Goal: Task Accomplishment & Management: Manage account settings

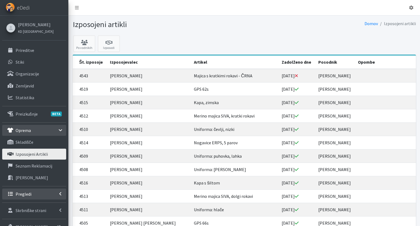
click at [37, 194] on link "Pregledi" at bounding box center [34, 193] width 64 height 11
click at [29, 215] on p "Skupine" at bounding box center [23, 217] width 15 height 5
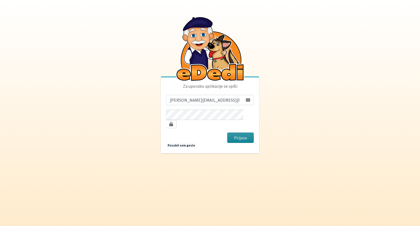
click at [242, 137] on button "Prijava" at bounding box center [240, 137] width 26 height 10
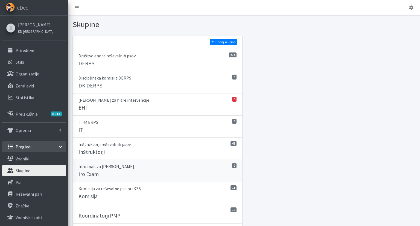
scroll to position [144, 0]
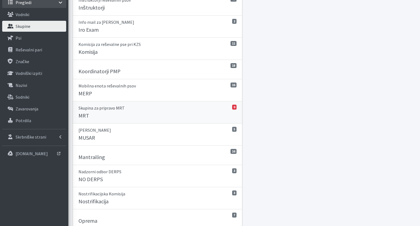
click at [134, 114] on div "MRT" at bounding box center [157, 116] width 158 height 8
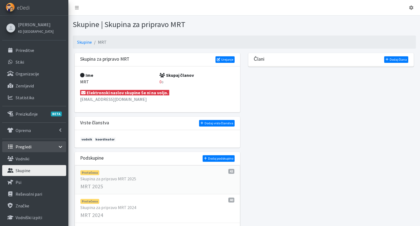
click at [174, 182] on link "Pretečeno 42 Skupina za pripravo MRT 2025 MRT 2025" at bounding box center [157, 179] width 165 height 29
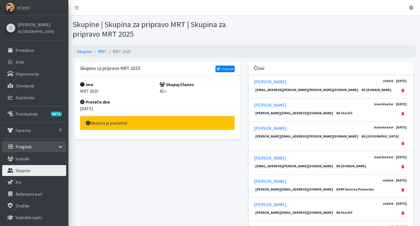
click at [235, 69] on div "Skupina za pripravo MRT 2025 Urejanje" at bounding box center [157, 68] width 165 height 13
click at [229, 69] on link "Urejanje" at bounding box center [224, 69] width 19 height 7
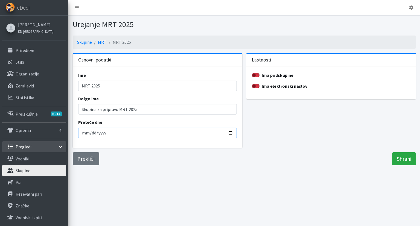
click at [83, 131] on input "2025-09-01" at bounding box center [157, 133] width 158 height 10
type input "2025-09-15"
click at [398, 157] on input "Shrani" at bounding box center [404, 158] width 24 height 13
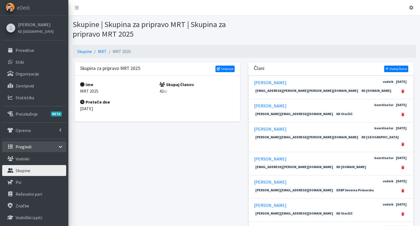
click at [28, 172] on p "Skupine" at bounding box center [23, 170] width 15 height 5
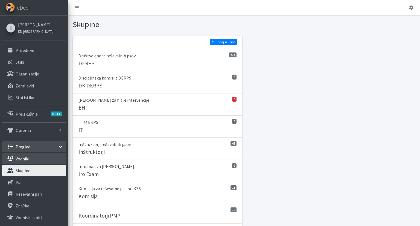
click at [35, 161] on link "Vodniki" at bounding box center [34, 158] width 64 height 11
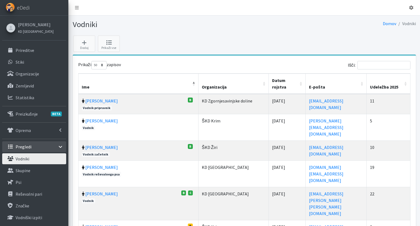
select select "50"
click at [374, 68] on input "Išči:" at bounding box center [383, 65] width 53 height 8
click at [374, 67] on input "Išči:" at bounding box center [383, 65] width 53 height 8
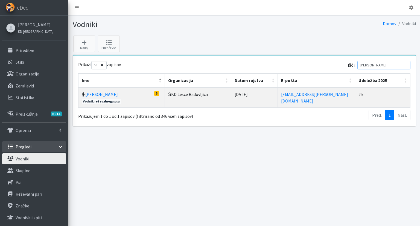
drag, startPoint x: 384, startPoint y: 64, endPoint x: 351, endPoint y: 64, distance: 32.8
click at [357, 64] on input "kozin" at bounding box center [383, 65] width 53 height 8
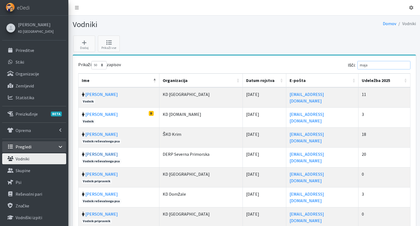
type input "maja"
click at [103, 153] on link "[PERSON_NAME]" at bounding box center [101, 153] width 33 height 5
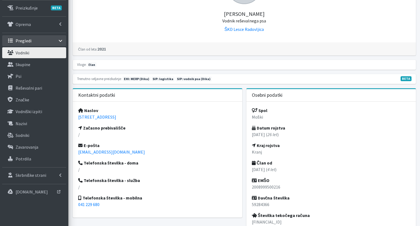
scroll to position [115, 0]
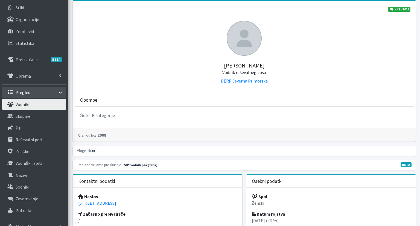
scroll to position [86, 0]
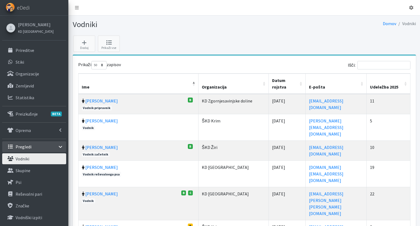
select select "50"
click at [371, 62] on input "Išči:" at bounding box center [383, 65] width 53 height 8
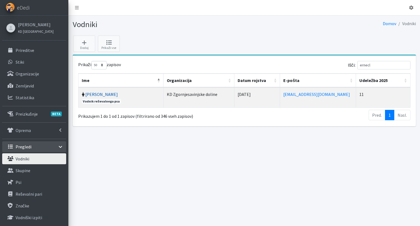
click at [101, 92] on link "[PERSON_NAME]" at bounding box center [101, 94] width 33 height 5
drag, startPoint x: 390, startPoint y: 64, endPoint x: 341, endPoint y: 65, distance: 48.6
click at [357, 64] on input "ernecl" at bounding box center [383, 65] width 53 height 8
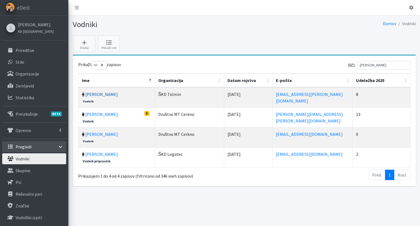
click at [107, 93] on link "Davorin Eržen" at bounding box center [101, 94] width 33 height 5
drag, startPoint x: 381, startPoint y: 67, endPoint x: 322, endPoint y: 64, distance: 58.5
click at [357, 63] on input "eržen" at bounding box center [383, 65] width 53 height 8
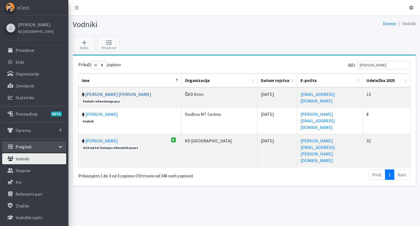
click at [107, 95] on link "Monika Gregorič Tasič" at bounding box center [118, 94] width 66 height 5
click at [381, 66] on input "monika" at bounding box center [383, 65] width 53 height 8
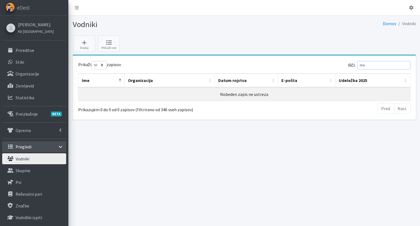
type input "m"
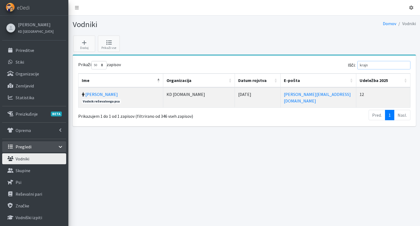
drag, startPoint x: 374, startPoint y: 67, endPoint x: 348, endPoint y: 68, distance: 26.2
click at [357, 68] on input "krajn" at bounding box center [383, 65] width 53 height 8
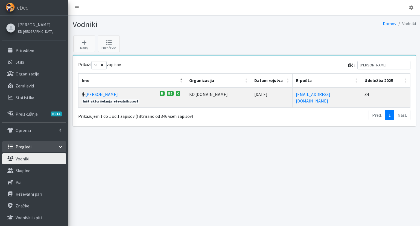
click at [100, 90] on td "Jaka Zamernik C" at bounding box center [132, 97] width 108 height 20
click at [98, 94] on link "[PERSON_NAME]" at bounding box center [101, 94] width 33 height 5
drag, startPoint x: 382, startPoint y: 65, endPoint x: 296, endPoint y: 64, distance: 86.6
click at [357, 64] on input "zamer" at bounding box center [383, 65] width 53 height 8
click at [101, 95] on link "Tanja Ficko Trček" at bounding box center [107, 94] width 44 height 5
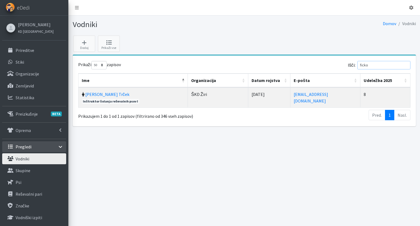
drag, startPoint x: 372, startPoint y: 66, endPoint x: 321, endPoint y: 58, distance: 52.2
click at [357, 61] on input "ficko" at bounding box center [383, 65] width 53 height 8
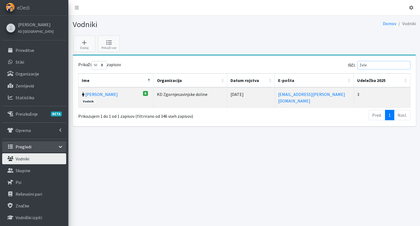
drag, startPoint x: 386, startPoint y: 63, endPoint x: 311, endPoint y: 69, distance: 75.4
click at [357, 64] on input "žele" at bounding box center [383, 65] width 53 height 8
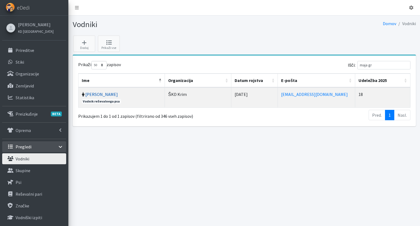
click at [108, 95] on link "[PERSON_NAME]" at bounding box center [101, 94] width 33 height 5
drag, startPoint x: 391, startPoint y: 62, endPoint x: 264, endPoint y: 70, distance: 127.3
click at [357, 61] on input "maja gr" at bounding box center [383, 65] width 53 height 8
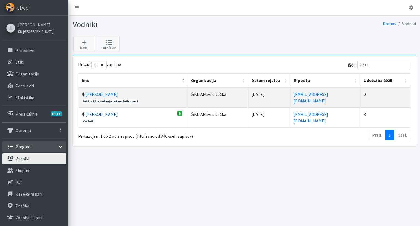
click at [95, 113] on link "Žiga Vidali" at bounding box center [101, 113] width 33 height 5
drag, startPoint x: 390, startPoint y: 66, endPoint x: 313, endPoint y: 61, distance: 76.6
click at [357, 61] on input "vidali" at bounding box center [383, 65] width 53 height 8
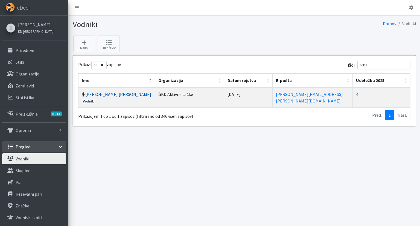
click at [91, 95] on link "Damir Hrbat Oblak" at bounding box center [118, 94] width 66 height 5
drag, startPoint x: 374, startPoint y: 63, endPoint x: 328, endPoint y: 66, distance: 46.0
click at [357, 64] on input "hrba" at bounding box center [383, 65] width 53 height 8
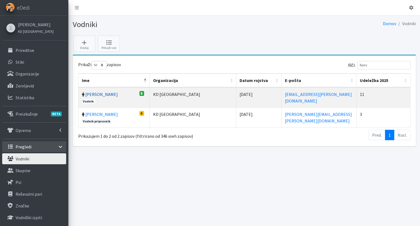
click at [104, 95] on link "Bojan Horvat" at bounding box center [101, 94] width 33 height 5
drag, startPoint x: 382, startPoint y: 67, endPoint x: 316, endPoint y: 67, distance: 65.6
click at [357, 67] on input "horv" at bounding box center [383, 65] width 53 height 8
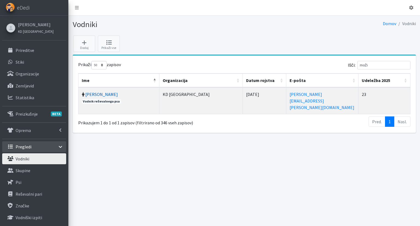
click at [102, 94] on link "Franc Možina" at bounding box center [101, 94] width 33 height 5
drag, startPoint x: 381, startPoint y: 64, endPoint x: 303, endPoint y: 64, distance: 77.6
click at [357, 64] on input "moži" at bounding box center [383, 65] width 53 height 8
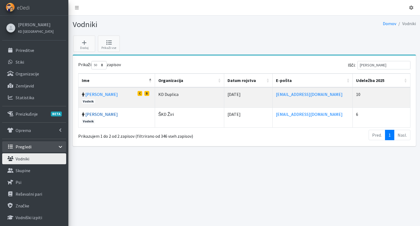
click at [102, 113] on link "Primož Novak" at bounding box center [101, 113] width 33 height 5
drag, startPoint x: 380, startPoint y: 64, endPoint x: 312, endPoint y: 64, distance: 68.3
click at [357, 64] on input "novak" at bounding box center [383, 65] width 53 height 8
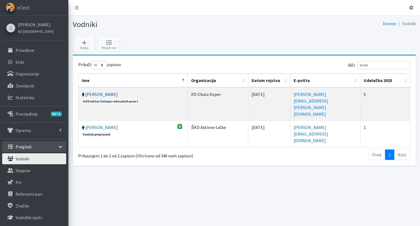
click at [99, 92] on link "Evelin Bizjak" at bounding box center [101, 94] width 33 height 5
drag, startPoint x: 379, startPoint y: 65, endPoint x: 306, endPoint y: 57, distance: 72.6
click at [357, 62] on input "eveli" at bounding box center [383, 65] width 53 height 8
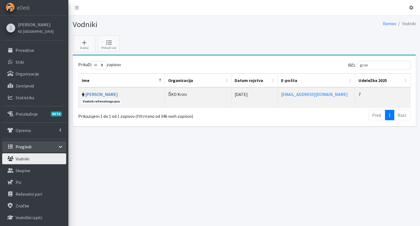
click at [104, 93] on link "[PERSON_NAME]" at bounding box center [101, 94] width 33 height 5
drag, startPoint x: 384, startPoint y: 66, endPoint x: 294, endPoint y: 64, distance: 89.4
click at [357, 66] on input "giran" at bounding box center [383, 65] width 53 height 8
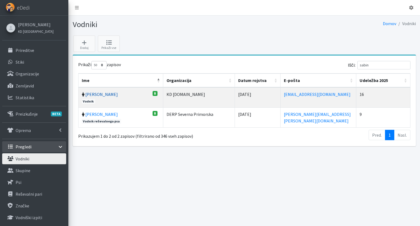
click at [89, 93] on link "Sabina Stepan" at bounding box center [101, 94] width 33 height 5
drag, startPoint x: 373, startPoint y: 65, endPoint x: 330, endPoint y: 65, distance: 43.4
click at [357, 65] on input "sabin" at bounding box center [383, 65] width 53 height 8
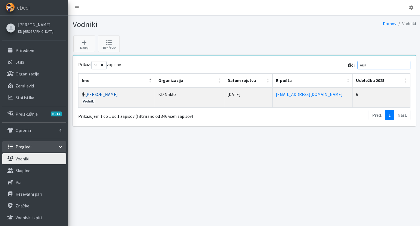
type input "erja"
click at [98, 94] on link "Brane Erjavec" at bounding box center [101, 94] width 33 height 5
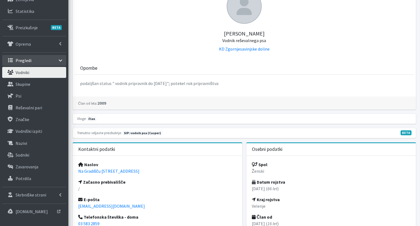
scroll to position [86, 0]
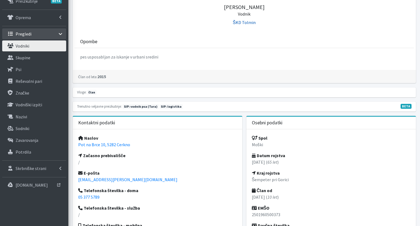
scroll to position [144, 0]
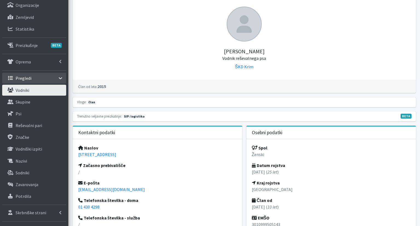
scroll to position [58, 0]
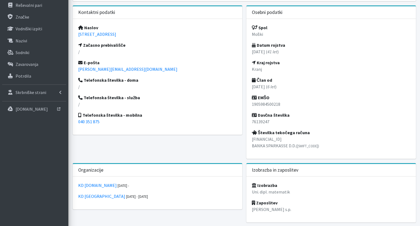
scroll to position [275, 0]
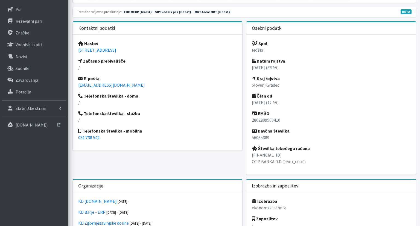
scroll to position [173, 0]
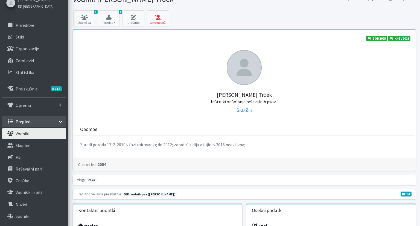
scroll to position [86, 0]
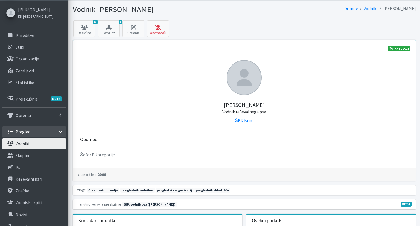
scroll to position [29, 0]
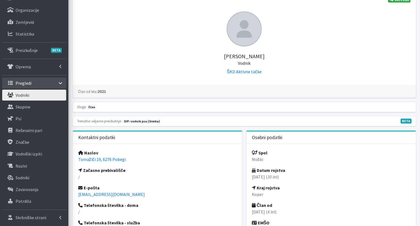
scroll to position [86, 0]
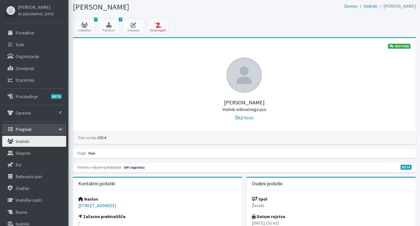
scroll to position [29, 0]
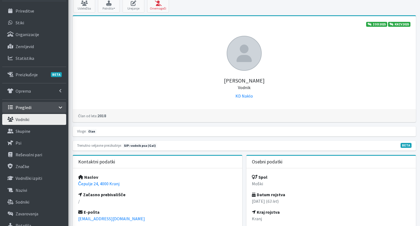
scroll to position [58, 0]
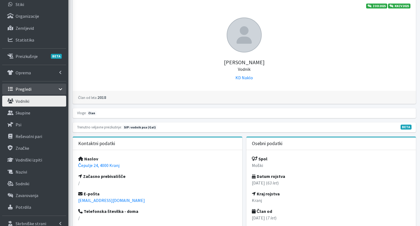
click at [34, 101] on link "Vodniki" at bounding box center [34, 101] width 64 height 11
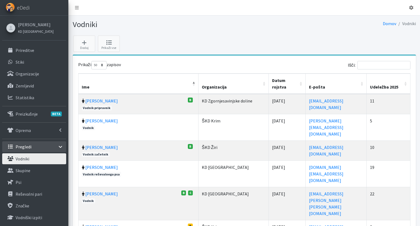
select select "50"
click at [41, 51] on link "Prireditve" at bounding box center [34, 50] width 64 height 11
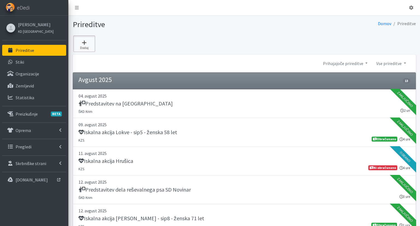
click at [89, 45] on icon at bounding box center [84, 42] width 19 height 5
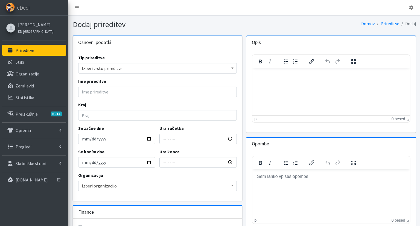
click at [195, 67] on span "Izberi vrsto prireditve" at bounding box center [157, 68] width 151 height 8
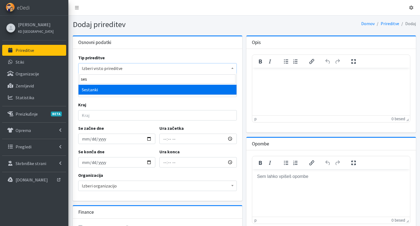
type input "ses"
select select "1009"
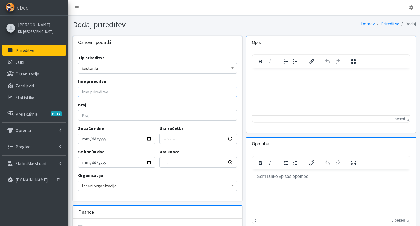
click at [155, 93] on input "Ime prireditve" at bounding box center [157, 92] width 158 height 10
drag, startPoint x: 135, startPoint y: 93, endPoint x: 225, endPoint y: 107, distance: 90.7
click at [225, 97] on input "Sestanek vodstvo SIP in ocenjevalci" at bounding box center [157, 92] width 158 height 10
type input "Sestanek vodstvo SIP"
click at [228, 114] on input "Kraj" at bounding box center [157, 115] width 158 height 10
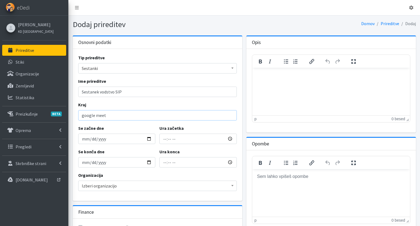
type input "google meet"
click at [85, 139] on input "Se začne dne" at bounding box center [116, 139] width 77 height 10
type input "2025-09-10"
click at [166, 139] on input "Ura začetka" at bounding box center [197, 139] width 77 height 10
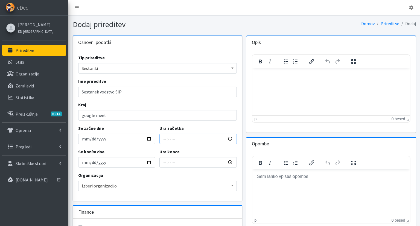
type input "08:00"
type input "10:00"
click at [163, 161] on input "10:00" at bounding box center [197, 162] width 77 height 10
click at [166, 138] on input "08:00" at bounding box center [197, 139] width 77 height 10
type input "20:00"
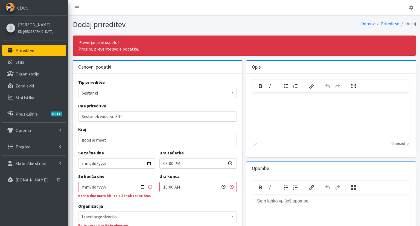
click at [166, 184] on input "10:00" at bounding box center [197, 187] width 77 height 10
type input "22:00"
click at [184, 203] on div "Organizacija Izberi organizacijo Guardia Di Finanza Italia Rettungshundebrigade…" at bounding box center [157, 215] width 158 height 25
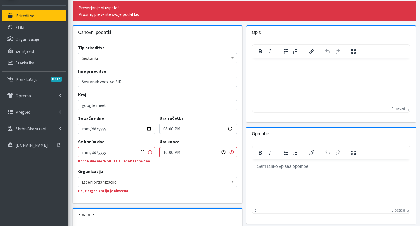
scroll to position [84, 0]
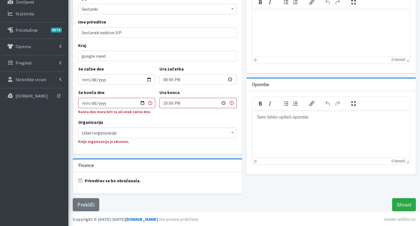
click at [97, 131] on span "Izberi organizacijo" at bounding box center [157, 133] width 151 height 8
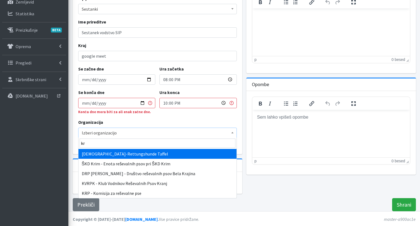
type input "krp"
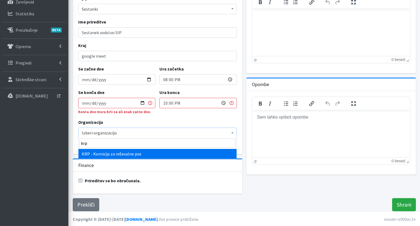
select select "1000"
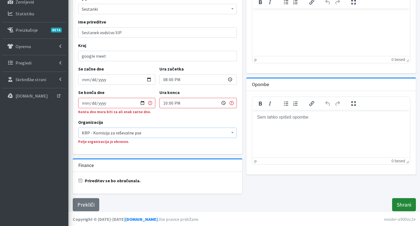
click at [411, 205] on input "Shrani" at bounding box center [404, 204] width 24 height 13
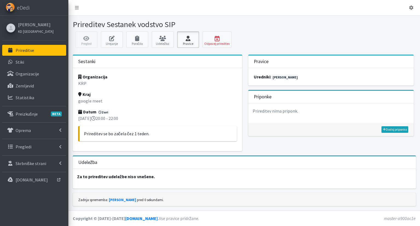
click at [188, 34] on link "Pravice" at bounding box center [188, 39] width 22 height 16
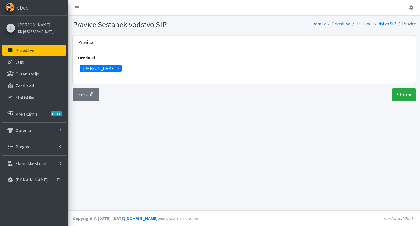
scroll to position [1192, 0]
click at [117, 67] on span "×" at bounding box center [118, 68] width 2 height 7
select select
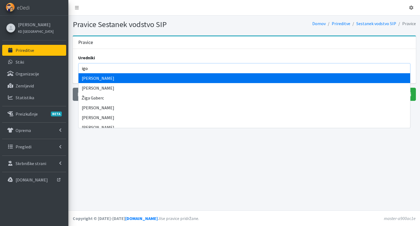
type input "igor"
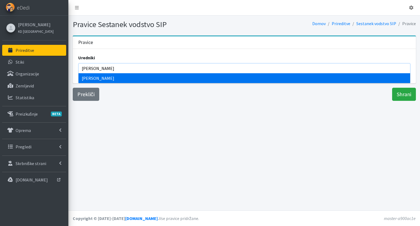
select select "1039"
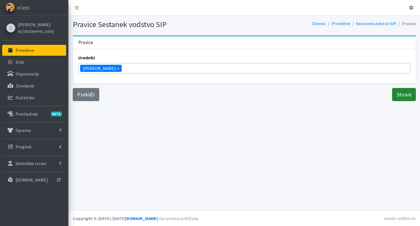
click at [414, 96] on input "Shrani" at bounding box center [404, 94] width 24 height 13
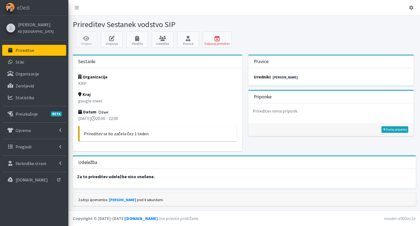
click at [32, 53] on link "Prireditve" at bounding box center [34, 50] width 64 height 11
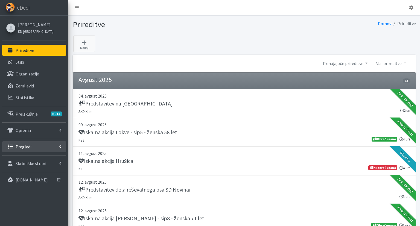
click at [39, 145] on link "Pregledi" at bounding box center [34, 146] width 64 height 11
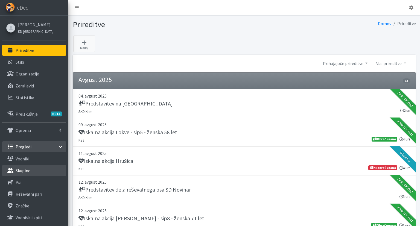
click at [38, 167] on link "Skupine" at bounding box center [34, 170] width 64 height 11
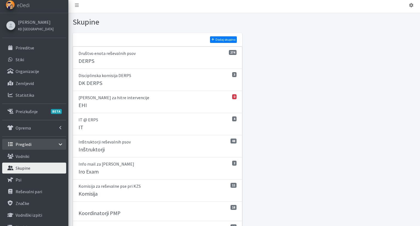
scroll to position [115, 0]
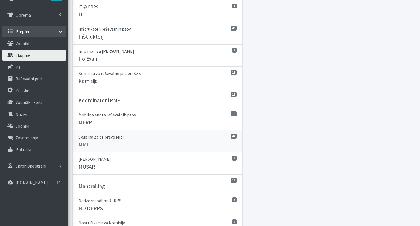
click at [143, 143] on div "MRT" at bounding box center [157, 145] width 158 height 8
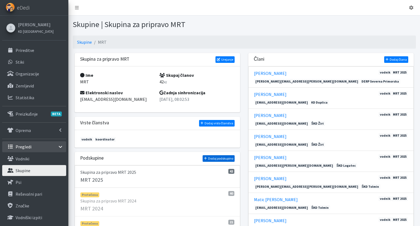
click at [218, 156] on link "Dodaj podskupino" at bounding box center [218, 158] width 32 height 7
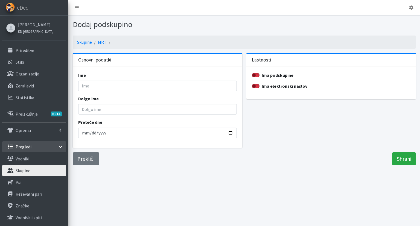
click at [120, 79] on div "Ime" at bounding box center [157, 81] width 158 height 19
click at [120, 86] on input "Ime" at bounding box center [157, 86] width 158 height 10
type input "MRT 2026"
click at [84, 131] on input "Preteče dne" at bounding box center [157, 133] width 158 height 10
type input "2026-09-15"
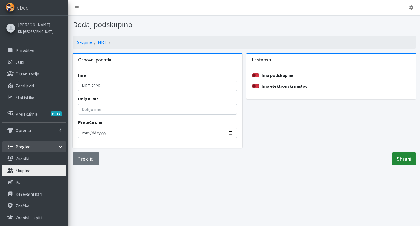
click at [406, 159] on input "Shrani" at bounding box center [404, 158] width 24 height 13
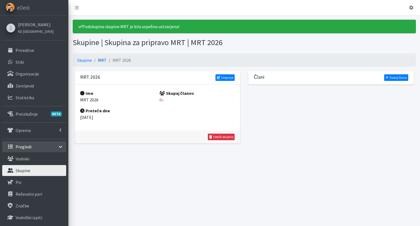
click at [101, 60] on link "MRT" at bounding box center [102, 59] width 9 height 5
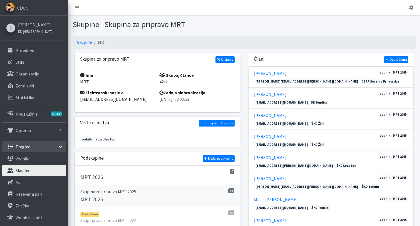
click at [141, 196] on div "MRT 2025" at bounding box center [157, 200] width 154 height 8
click at [200, 178] on div "MRT 2026" at bounding box center [157, 178] width 154 height 8
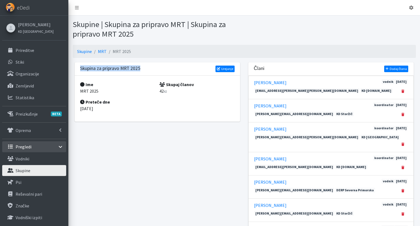
drag, startPoint x: 146, startPoint y: 68, endPoint x: 139, endPoint y: 68, distance: 6.6
click at [139, 68] on div "Skupina za pripravo MRT 2025 Urejanje" at bounding box center [157, 68] width 165 height 13
copy div "Skupina za pripravo MRT 2025"
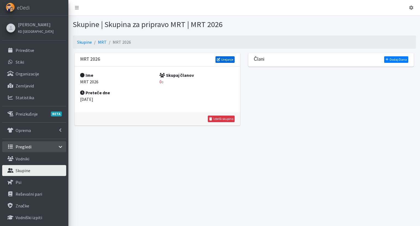
click at [223, 60] on link "Urejanje" at bounding box center [224, 59] width 19 height 7
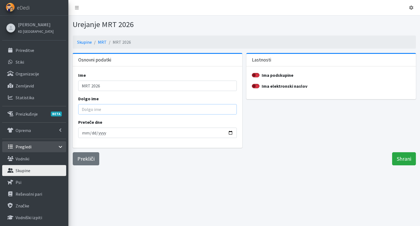
click at [105, 108] on input "Dolgo ime" at bounding box center [157, 109] width 158 height 10
paste input "Skupina za pripravo MRT 2025"
type input "Skupina za pripravo MRT 2026"
click at [394, 159] on input "Shrani" at bounding box center [404, 158] width 24 height 13
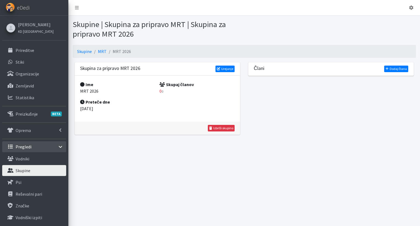
click at [33, 170] on link "Skupine" at bounding box center [34, 170] width 64 height 11
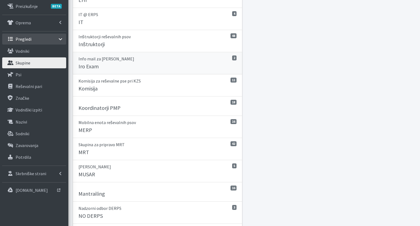
scroll to position [115, 0]
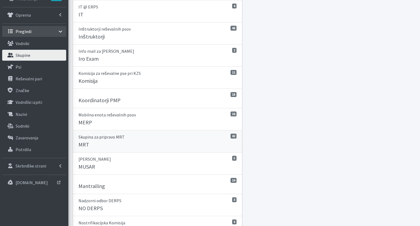
click at [132, 138] on p "Skupina za pripravo MRT" at bounding box center [157, 137] width 158 height 7
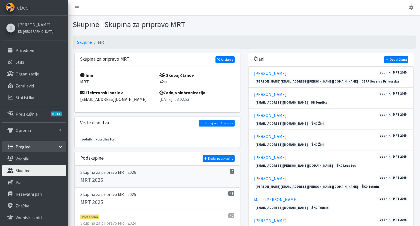
click at [174, 178] on div "MRT 2026" at bounding box center [157, 180] width 154 height 8
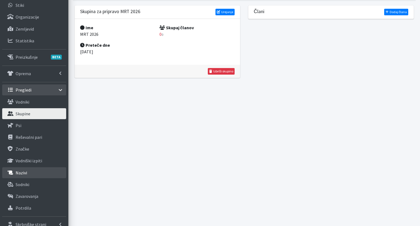
scroll to position [78, 0]
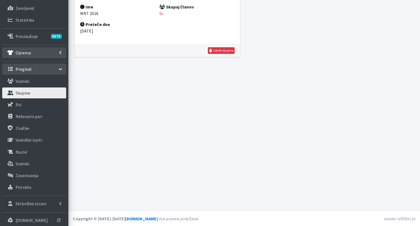
click at [48, 52] on link "Oprema" at bounding box center [34, 52] width 64 height 11
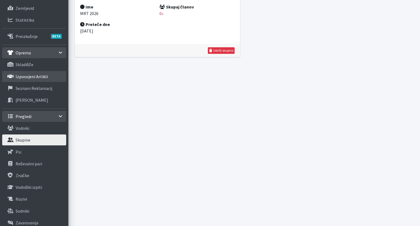
click at [39, 77] on p "Izposojeni artikli" at bounding box center [32, 76] width 32 height 5
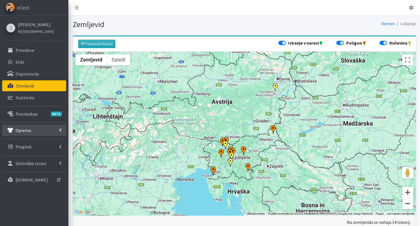
click at [59, 129] on link "Oprema" at bounding box center [34, 130] width 64 height 11
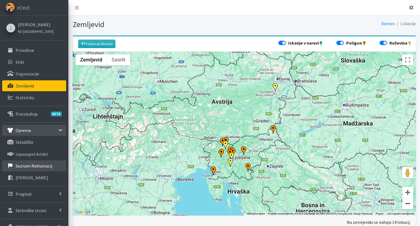
click at [34, 166] on p "Seznam reklamacij" at bounding box center [34, 165] width 37 height 5
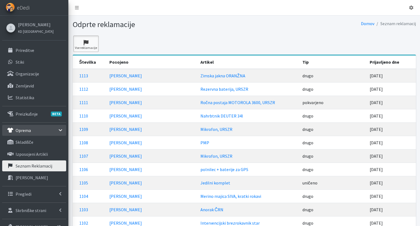
click at [84, 39] on link "Vse reklamacije" at bounding box center [85, 44] width 25 height 16
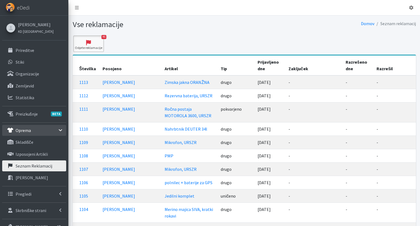
click at [88, 43] on icon at bounding box center [88, 42] width 27 height 5
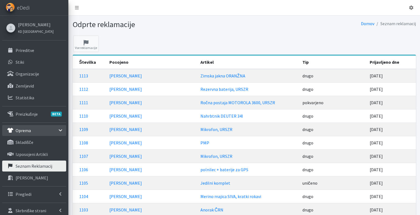
click at [22, 166] on p "Seznam reklamacij" at bounding box center [34, 165] width 37 height 5
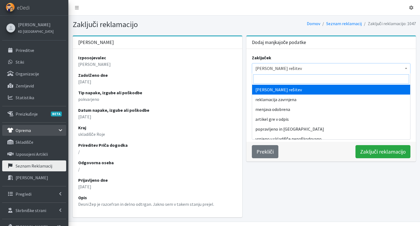
click at [291, 65] on span "Izberi rešitev" at bounding box center [330, 68] width 151 height 8
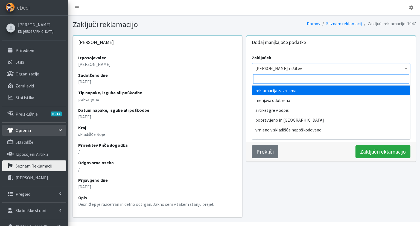
scroll to position [14, 0]
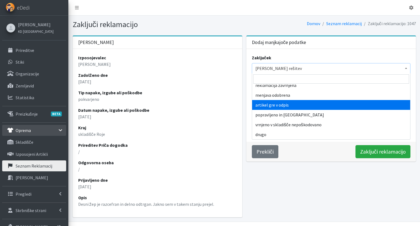
select select "written_off"
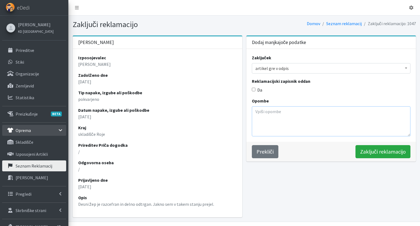
click at [304, 118] on textarea "Opombe" at bounding box center [331, 121] width 158 height 30
click at [376, 152] on input "Zaključi reklamacijo" at bounding box center [382, 151] width 55 height 13
